Goal: Go to known website: Go to known website

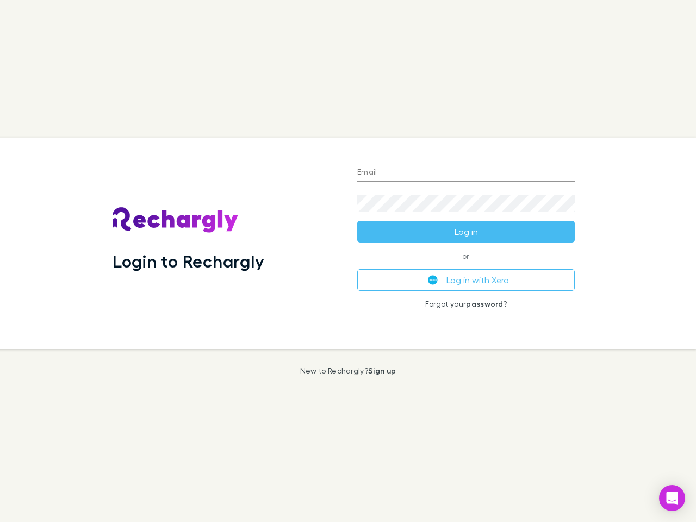
click at [348, 261] on div "Login to Rechargly" at bounding box center [226, 243] width 245 height 211
click at [466, 173] on input "Email" at bounding box center [466, 172] width 218 height 17
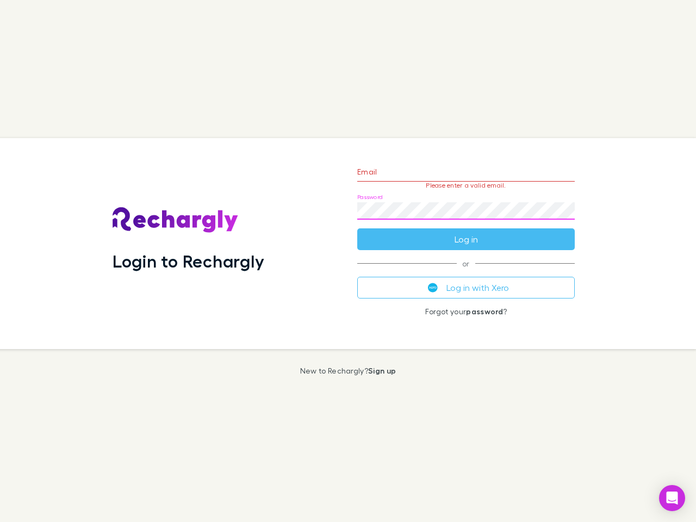
click at [466, 232] on form "Email Please enter a valid email. Password Log in" at bounding box center [466, 203] width 218 height 95
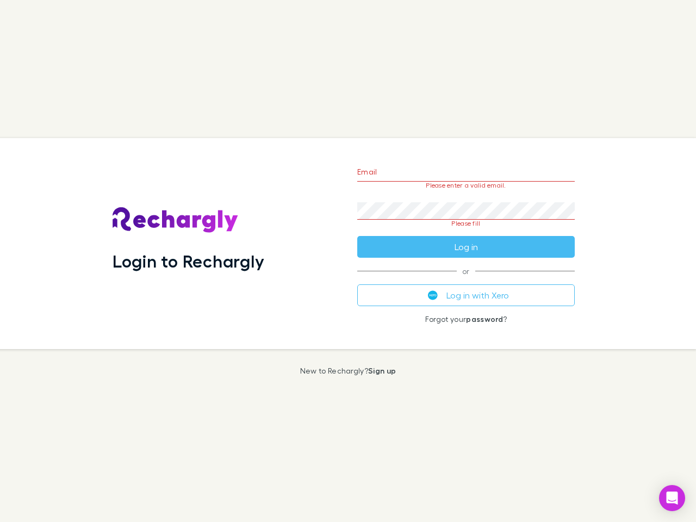
click at [466, 280] on div "Email Please enter a valid email. Password Please fill Log in or Log in with Xe…" at bounding box center [466, 243] width 235 height 211
click at [672, 498] on icon "Open Intercom Messenger" at bounding box center [672, 498] width 11 height 13
